Goal: Information Seeking & Learning: Learn about a topic

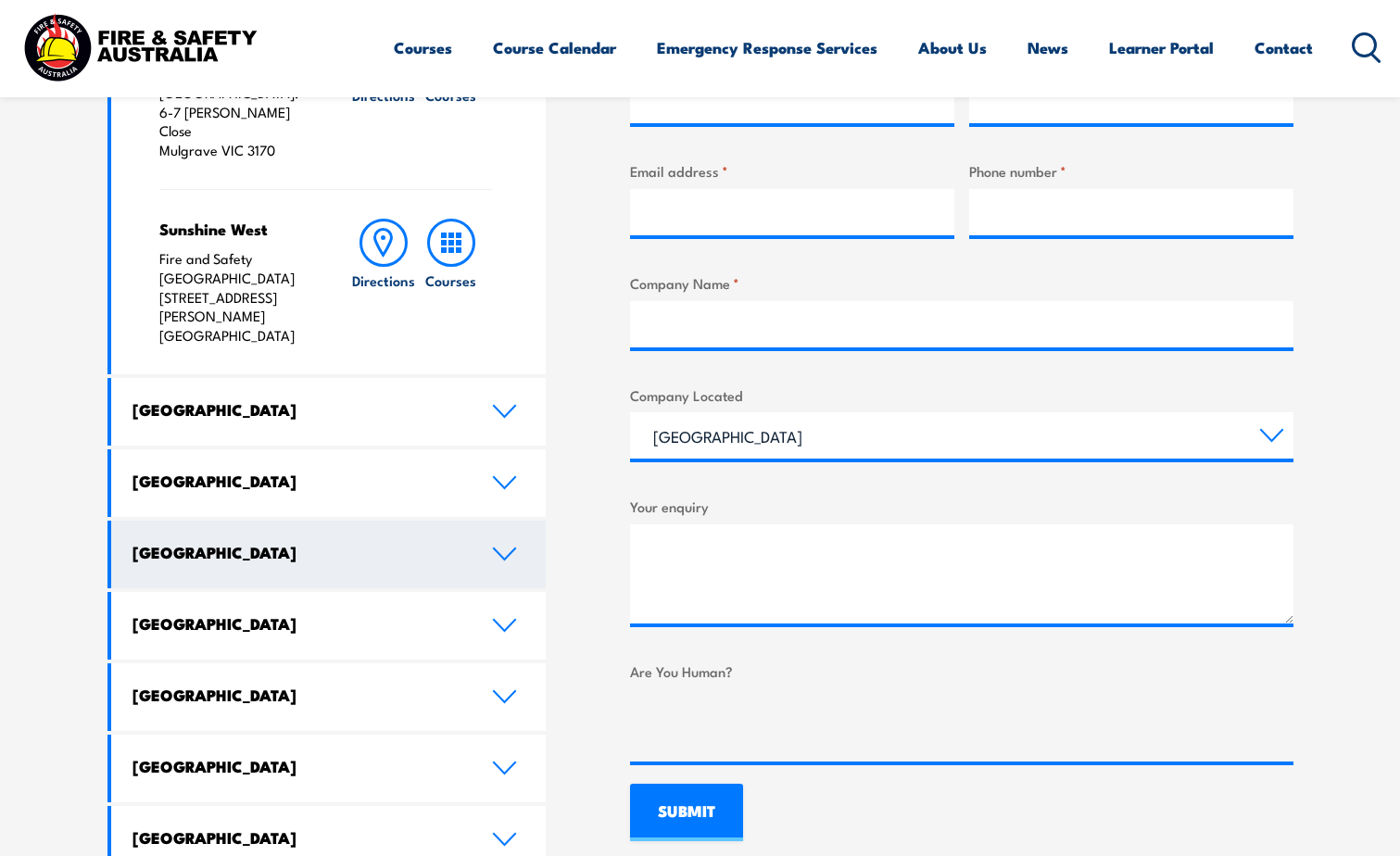
scroll to position [834, 0]
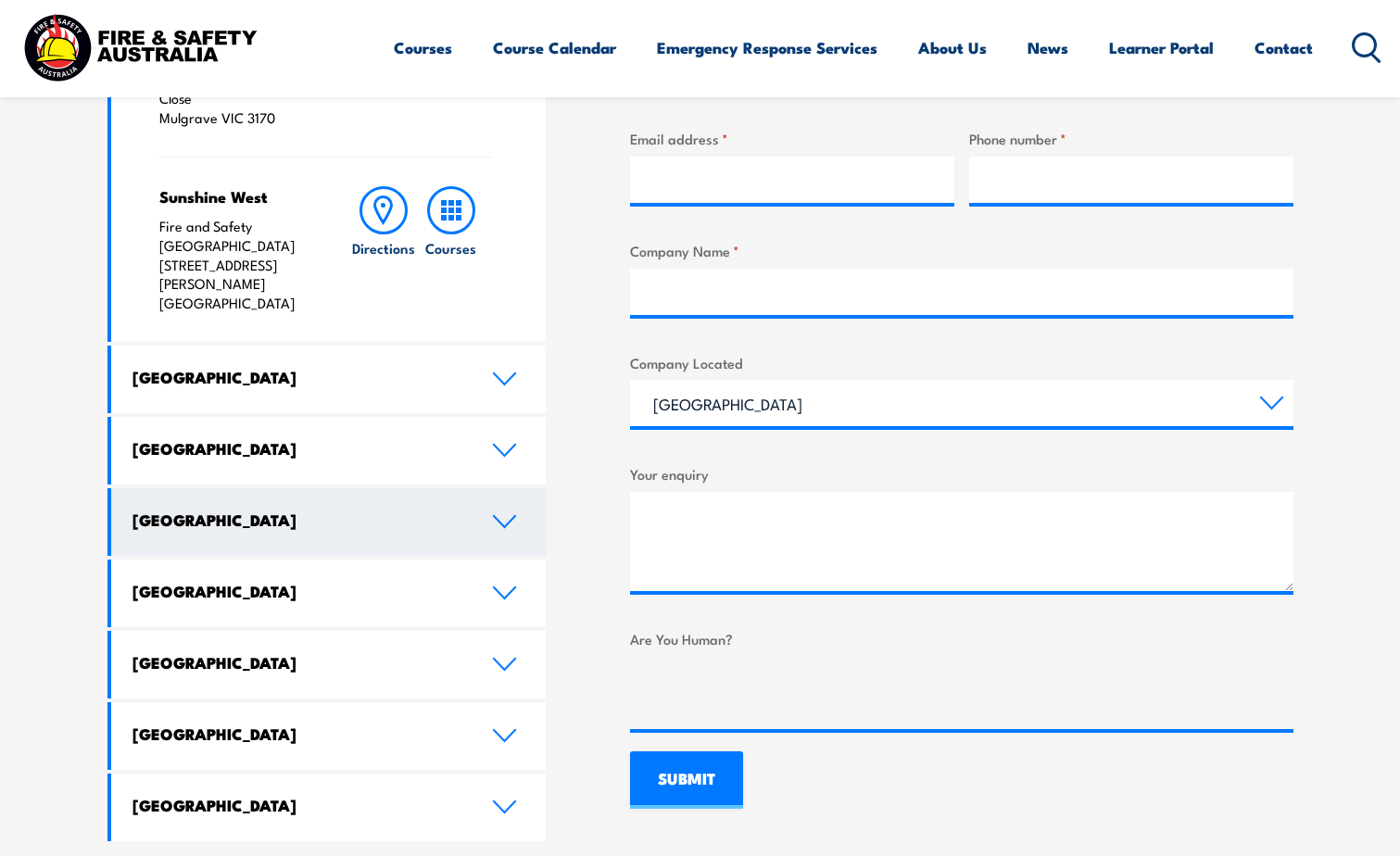
click at [440, 488] on link "Western Australia" at bounding box center [328, 522] width 435 height 68
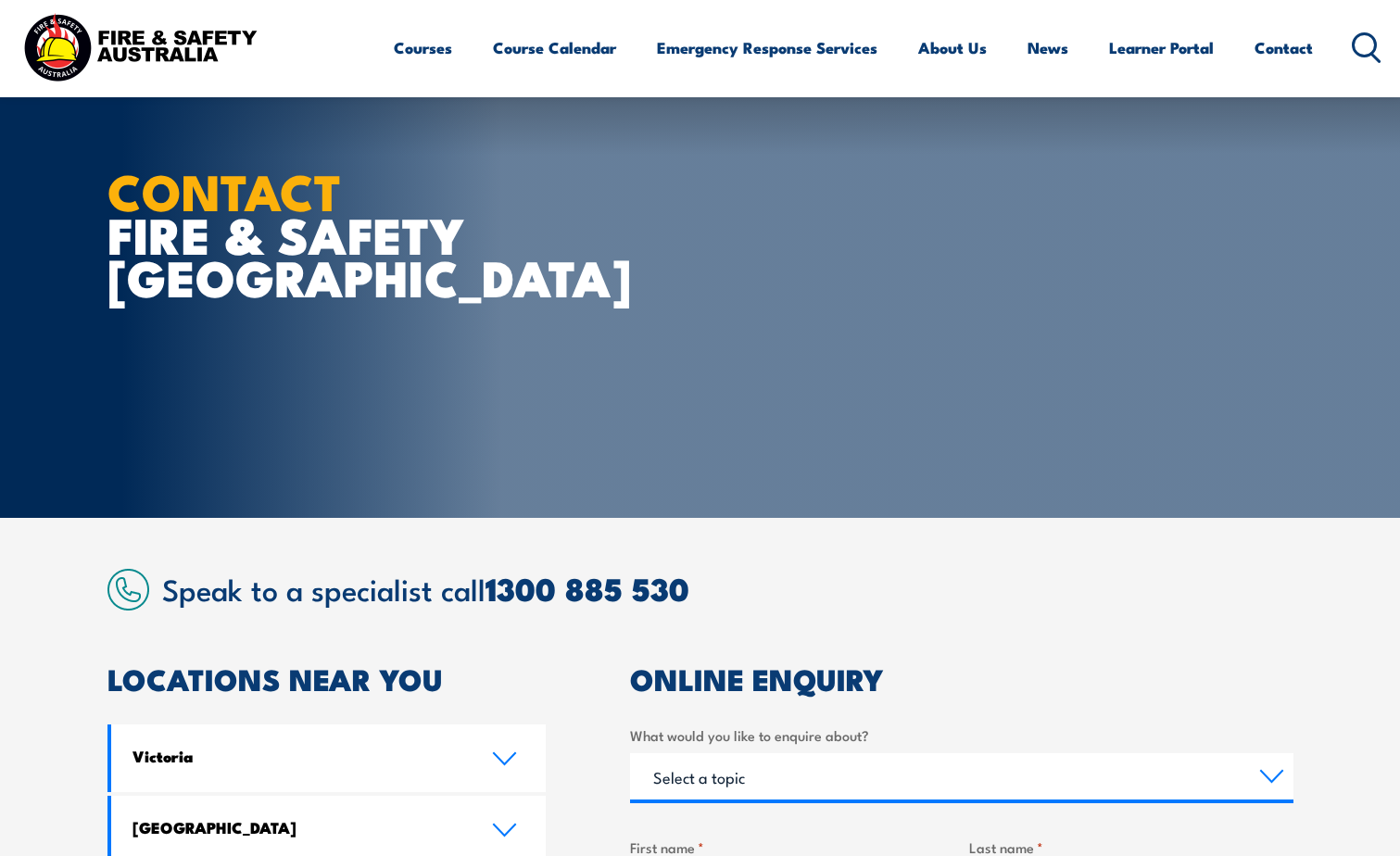
scroll to position [0, 0]
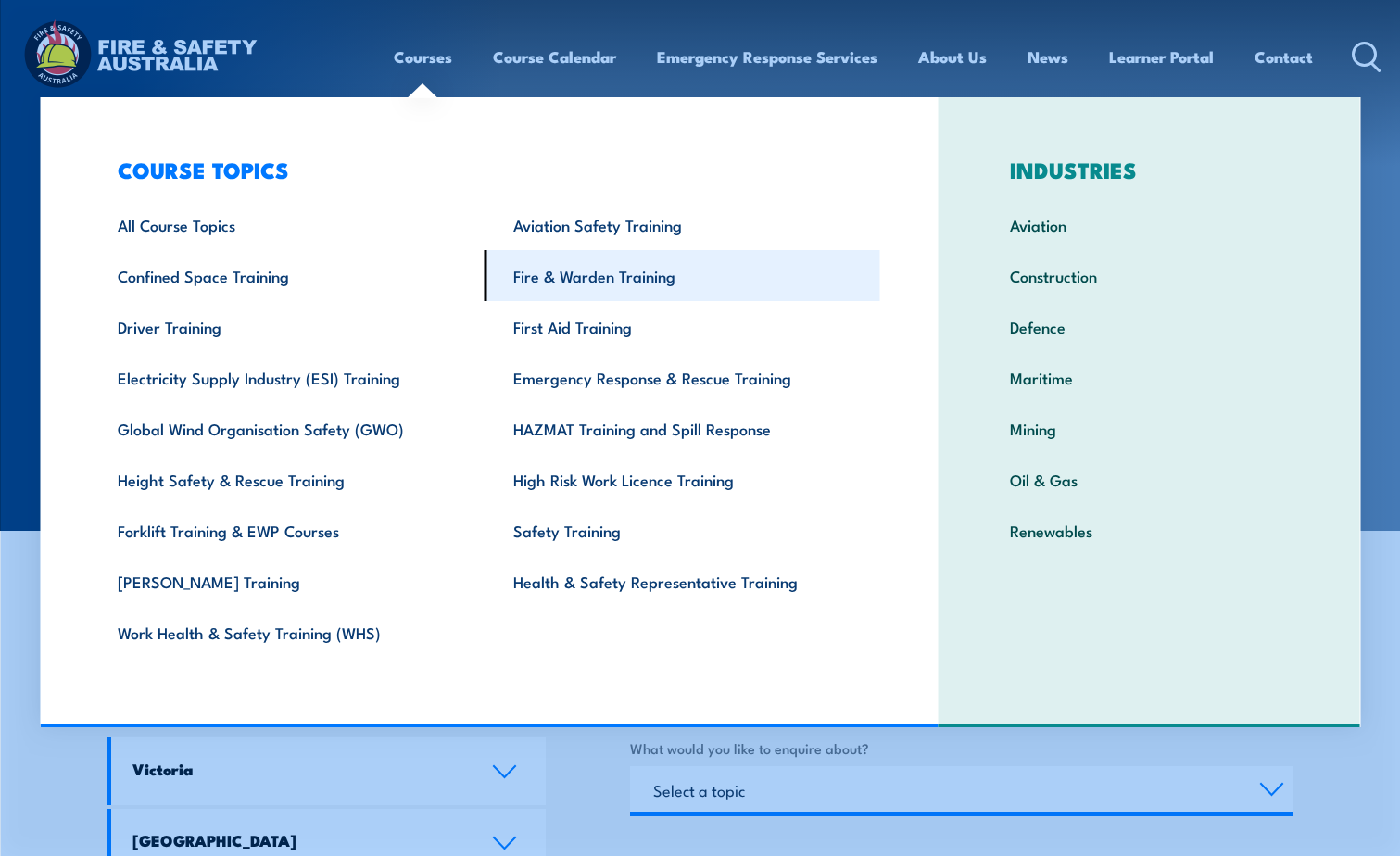
click at [562, 287] on link "Fire & Warden Training" at bounding box center [682, 276] width 396 height 51
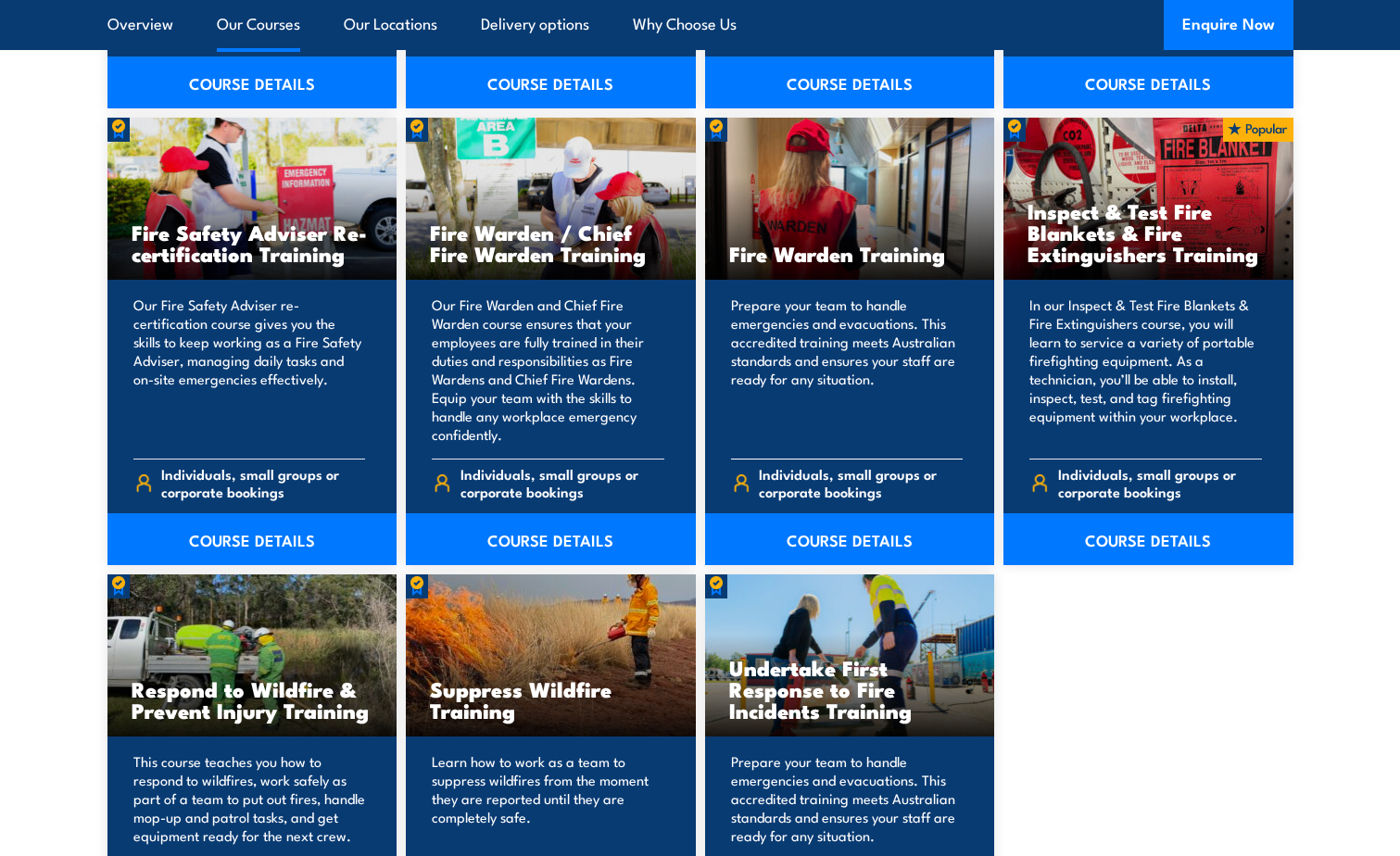
scroll to position [2410, 0]
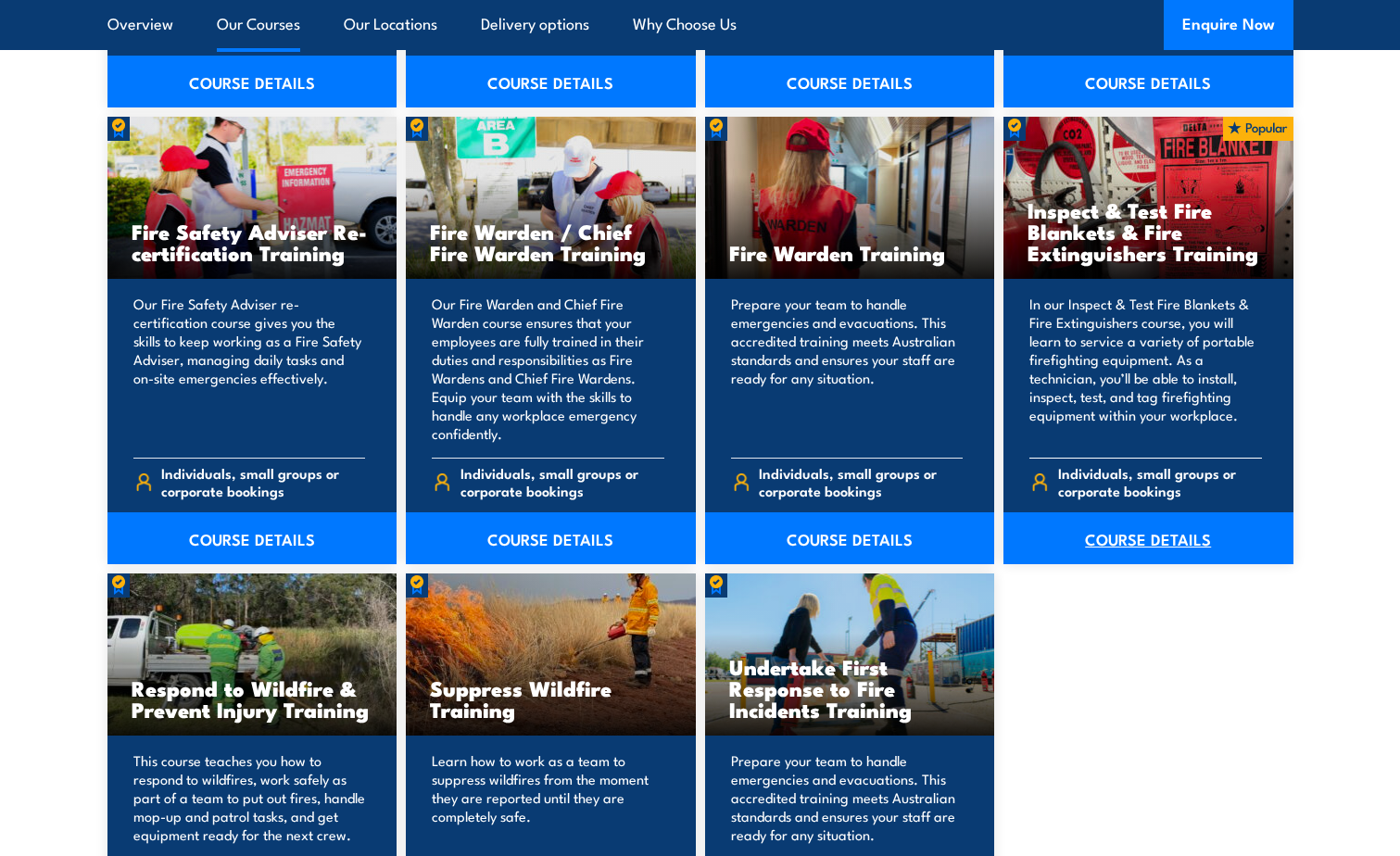
click at [1126, 545] on link "COURSE DETAILS" at bounding box center [1148, 538] width 290 height 52
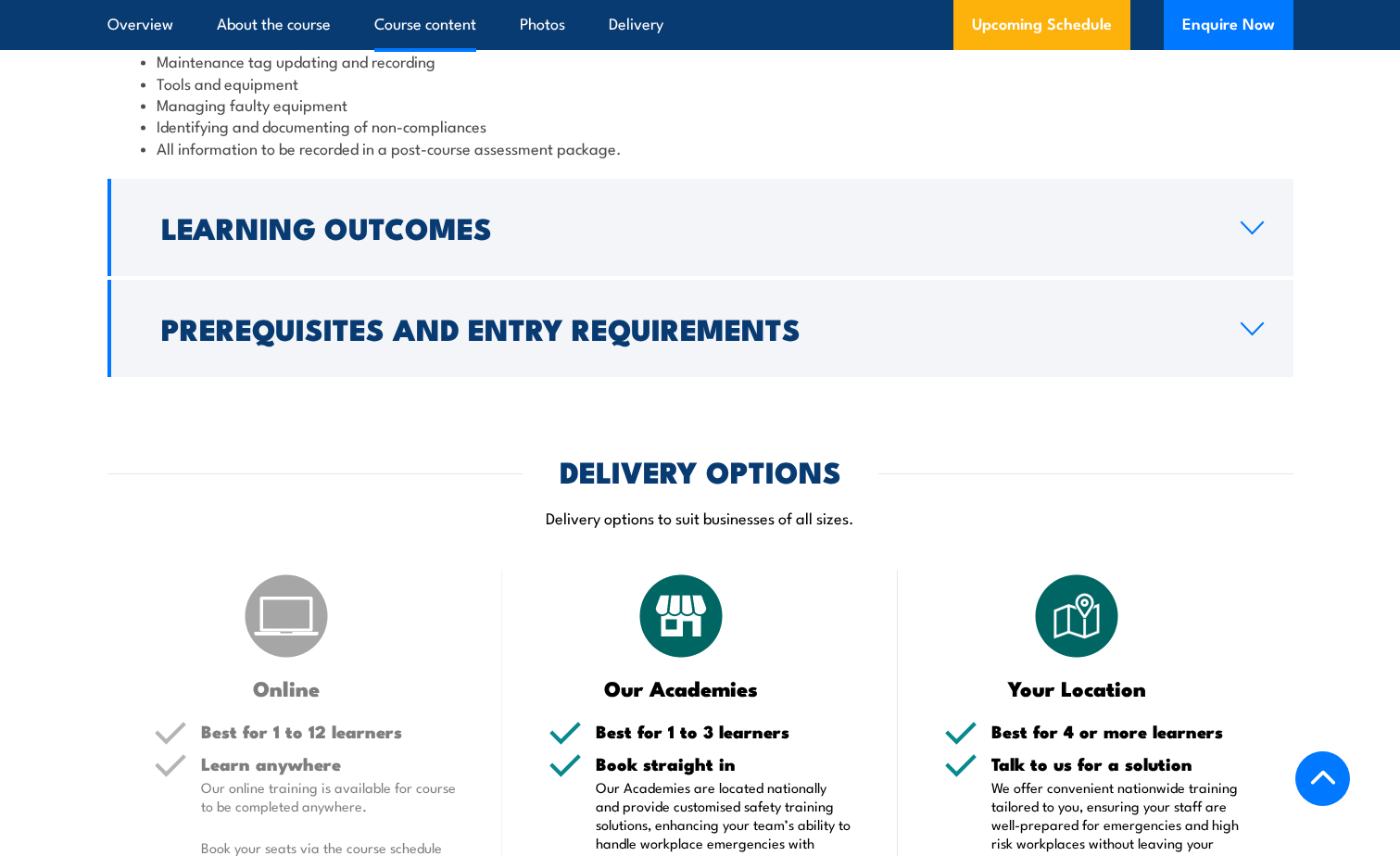
scroll to position [2038, 0]
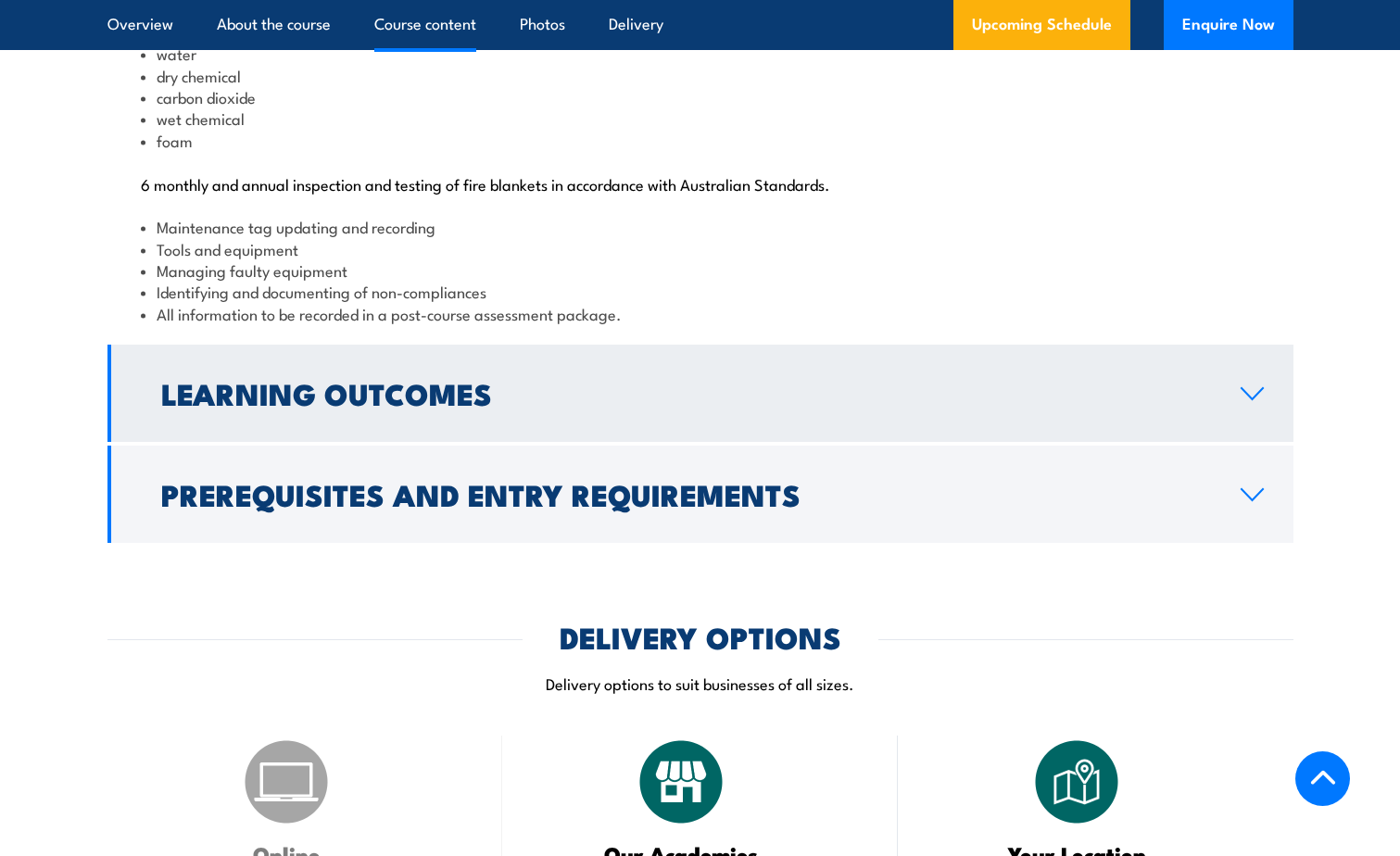
click at [405, 406] on h2 "Learning Outcomes" at bounding box center [685, 393] width 1049 height 26
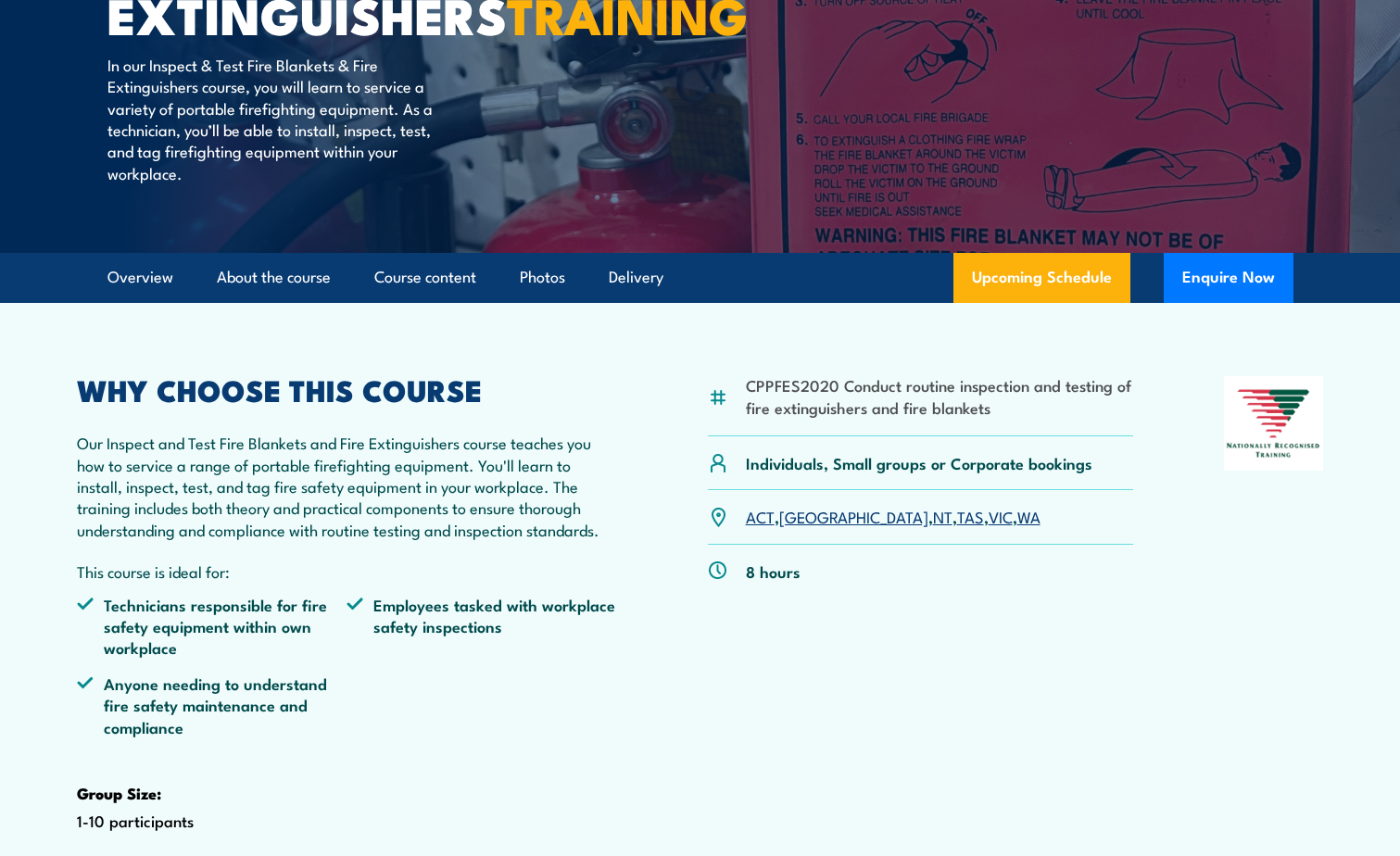
scroll to position [185, 0]
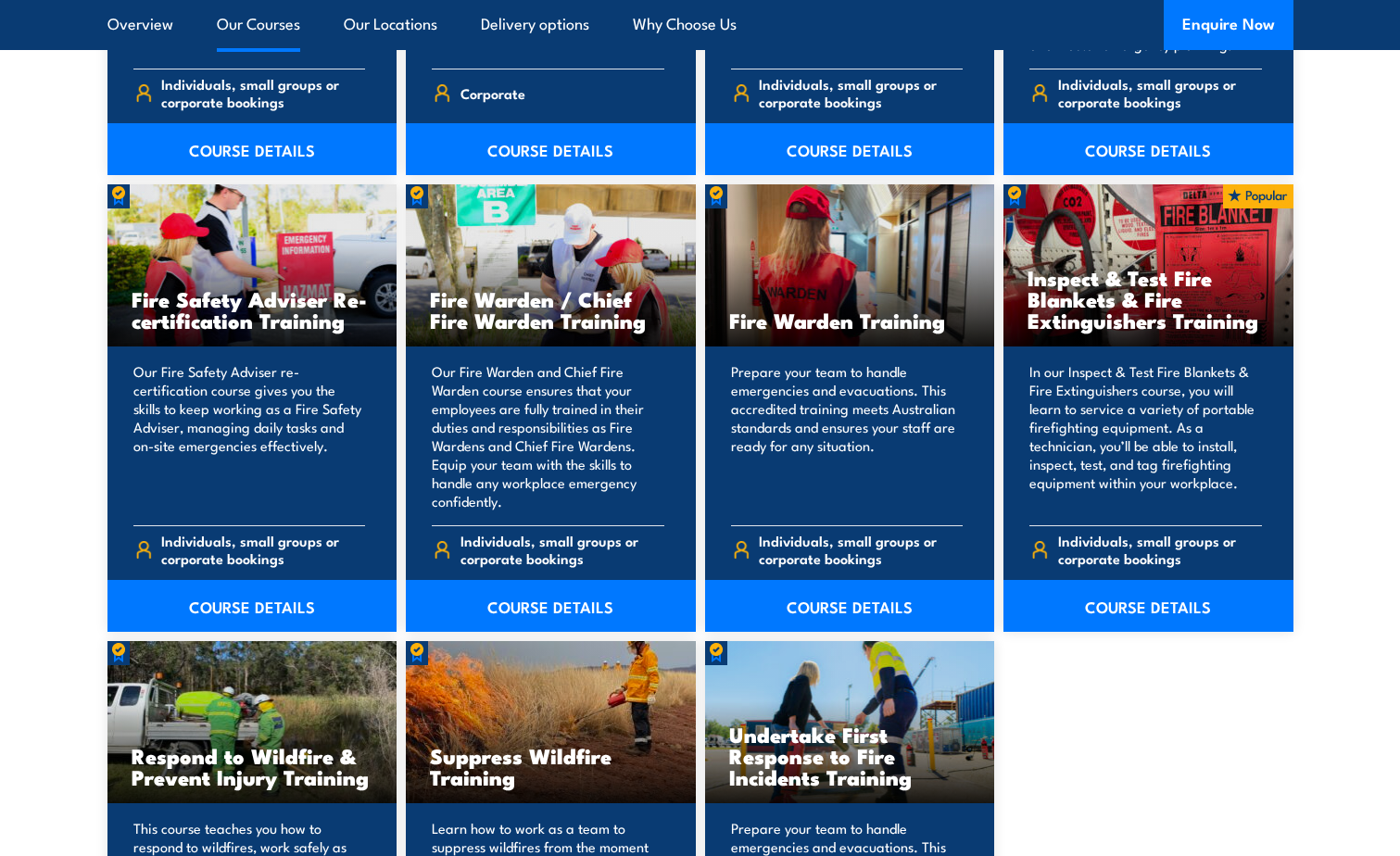
scroll to position [2410, 0]
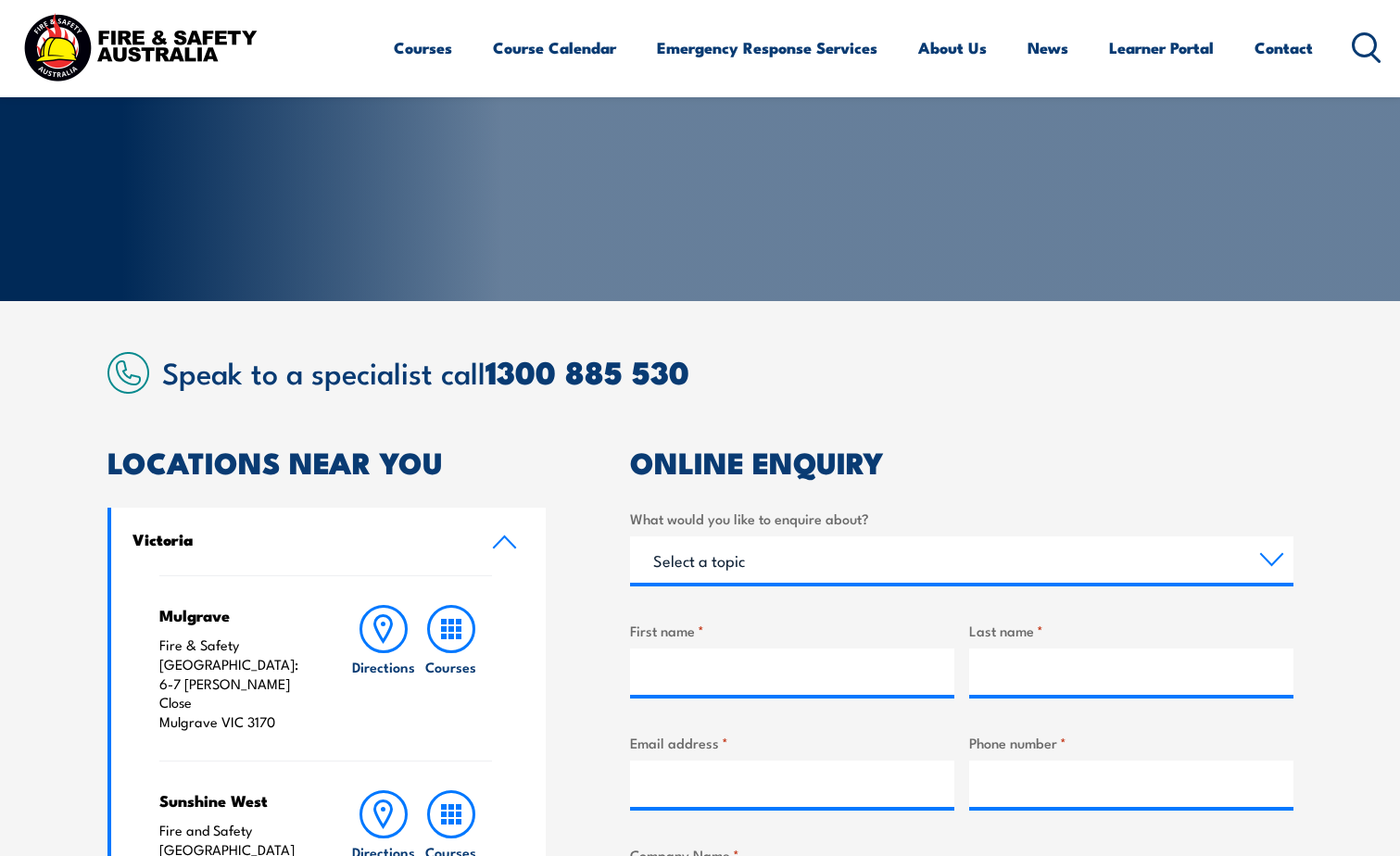
scroll to position [278, 0]
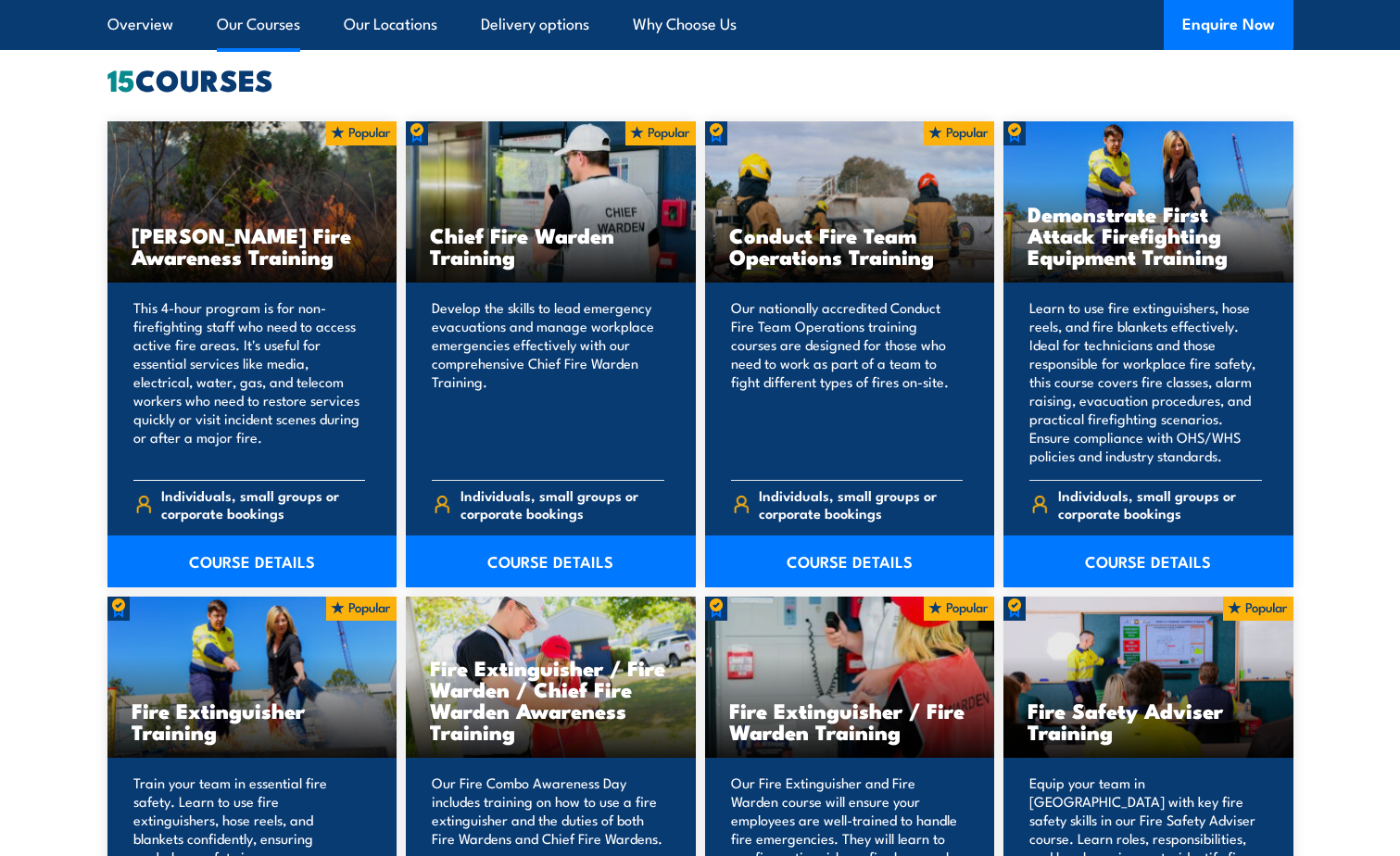
scroll to position [1297, 0]
